Goal: Use online tool/utility: Utilize a website feature to perform a specific function

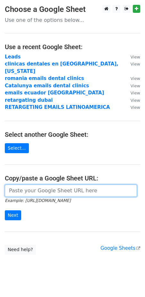
click at [24, 185] on input "url" at bounding box center [71, 191] width 132 height 12
paste input "[URL][DOMAIN_NAME]"
type input "[URL][DOMAIN_NAME]"
click at [5, 210] on input "Next" at bounding box center [13, 215] width 16 height 10
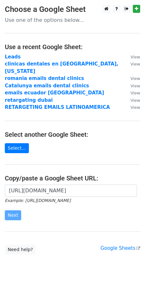
scroll to position [0, 0]
click at [23, 143] on link "Select..." at bounding box center [17, 148] width 24 height 10
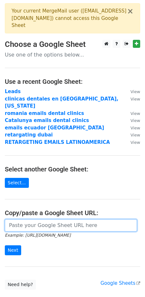
click at [63, 219] on input "url" at bounding box center [71, 225] width 132 height 12
paste input "[URL][DOMAIN_NAME]"
type input "[URL][DOMAIN_NAME]"
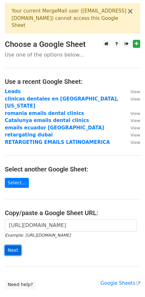
click at [12, 245] on input "Next" at bounding box center [13, 250] width 16 height 10
